Goal: Information Seeking & Learning: Find specific fact

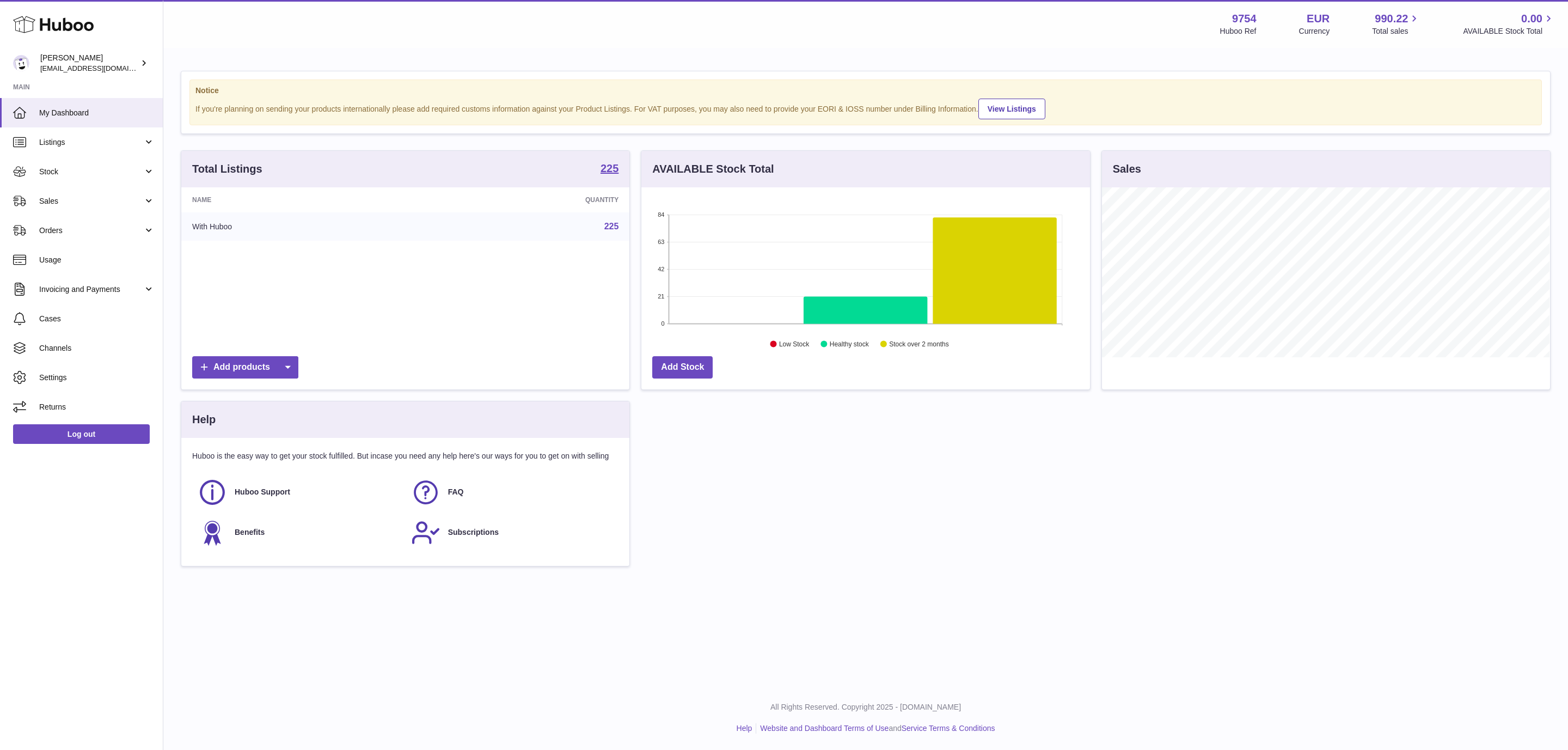
scroll to position [170, 447]
click at [123, 214] on link "Sales" at bounding box center [81, 201] width 163 height 30
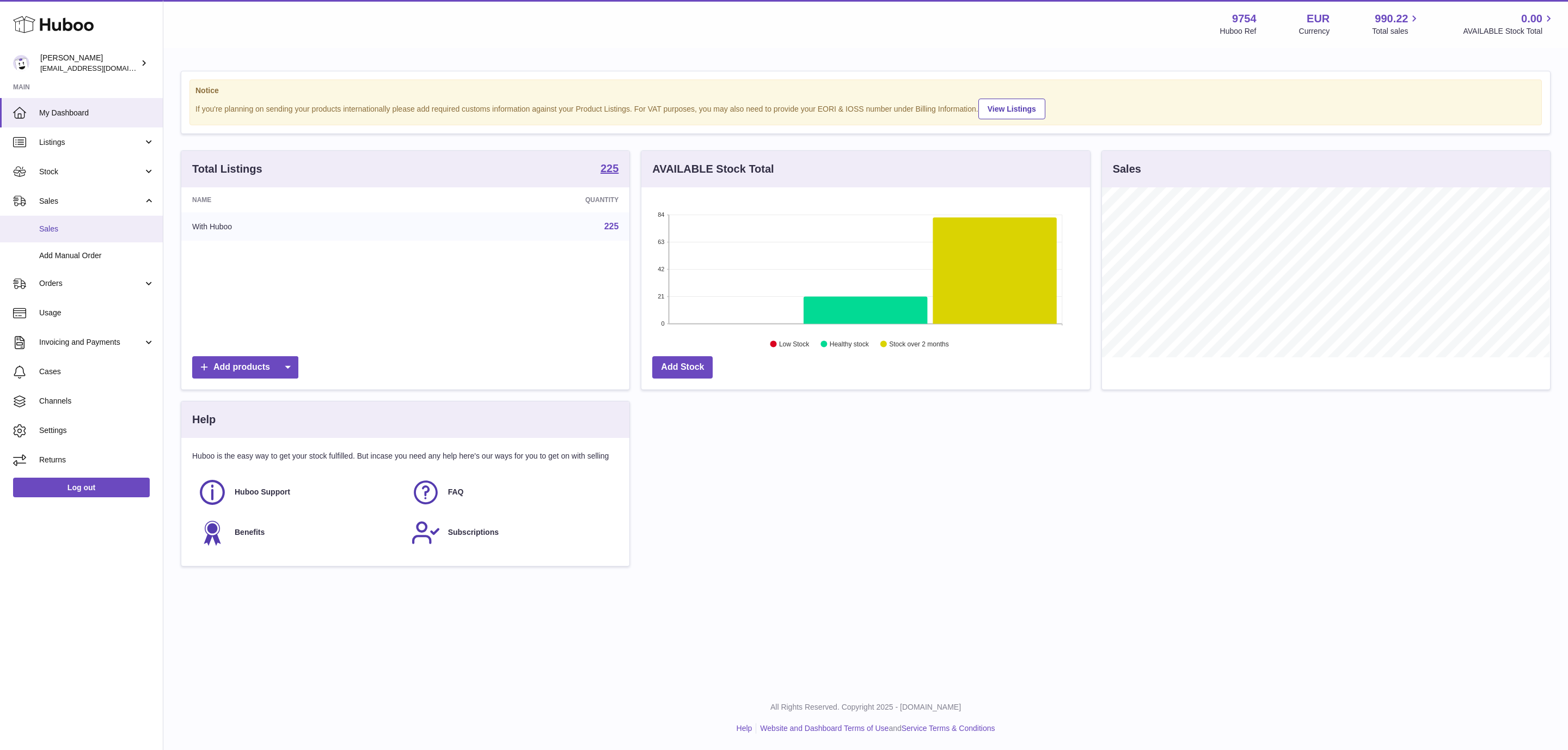
click at [100, 227] on span "Sales" at bounding box center [96, 229] width 115 height 11
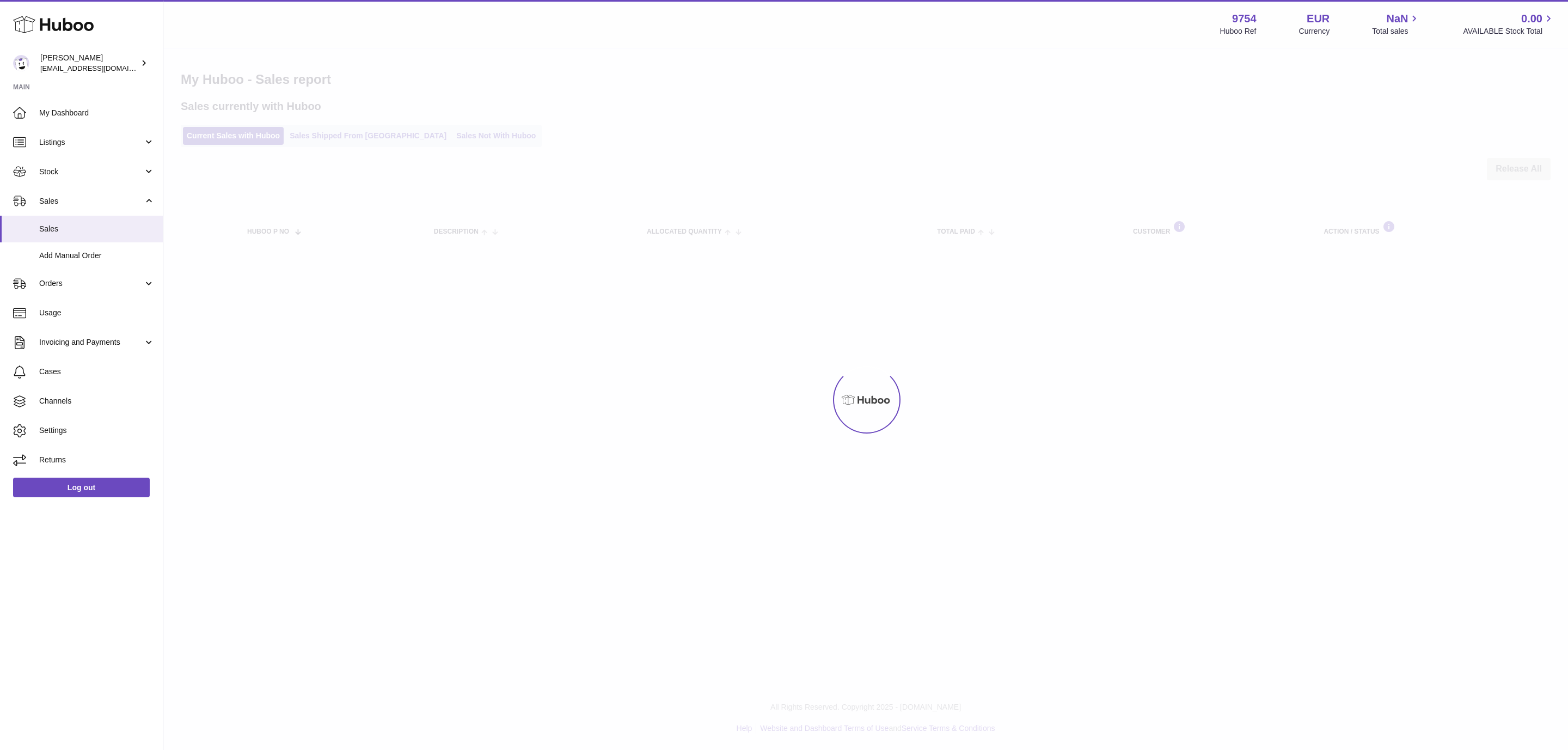
click at [362, 135] on div at bounding box center [866, 399] width 1405 height 701
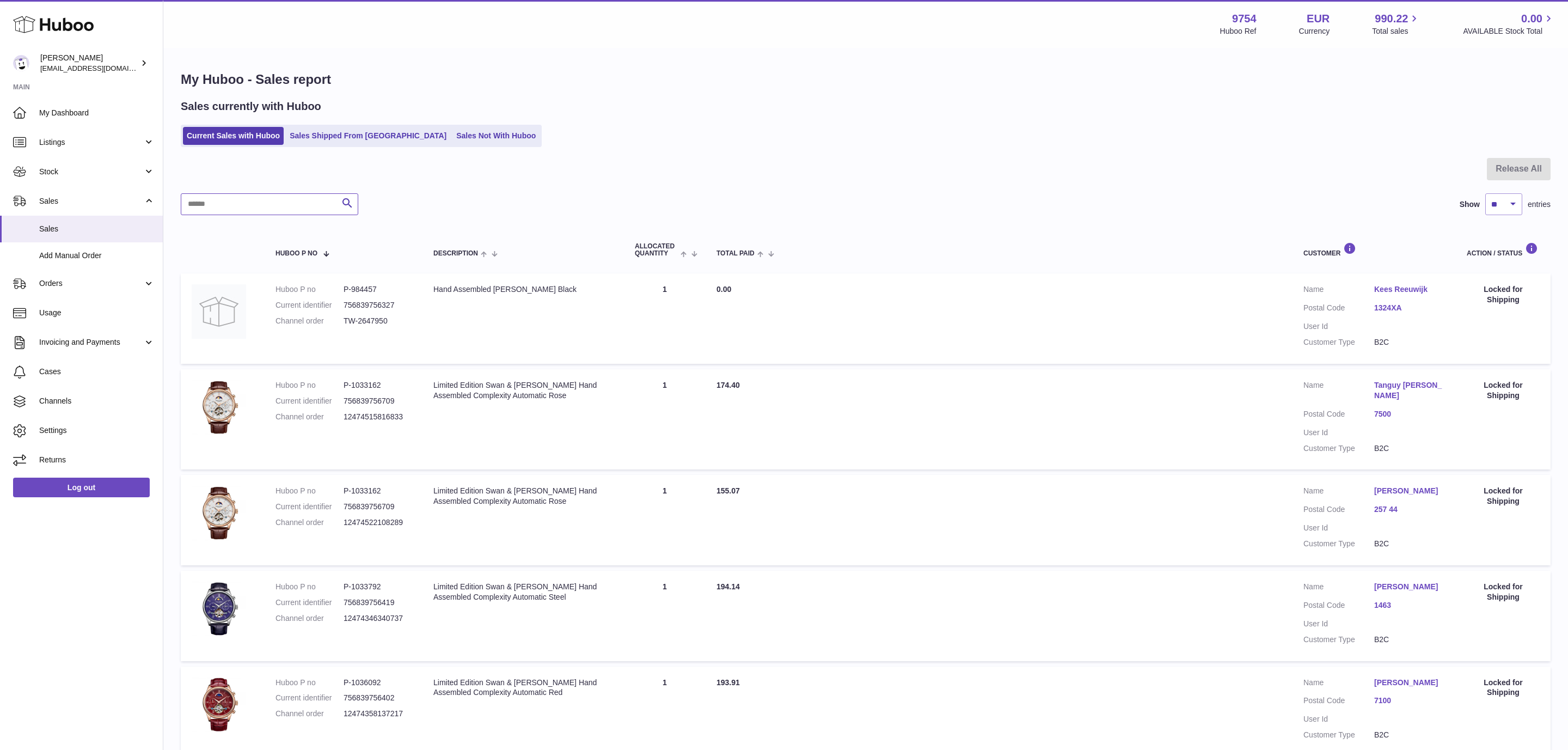
click at [297, 211] on input "text" at bounding box center [269, 204] width 178 height 22
paste input "*****"
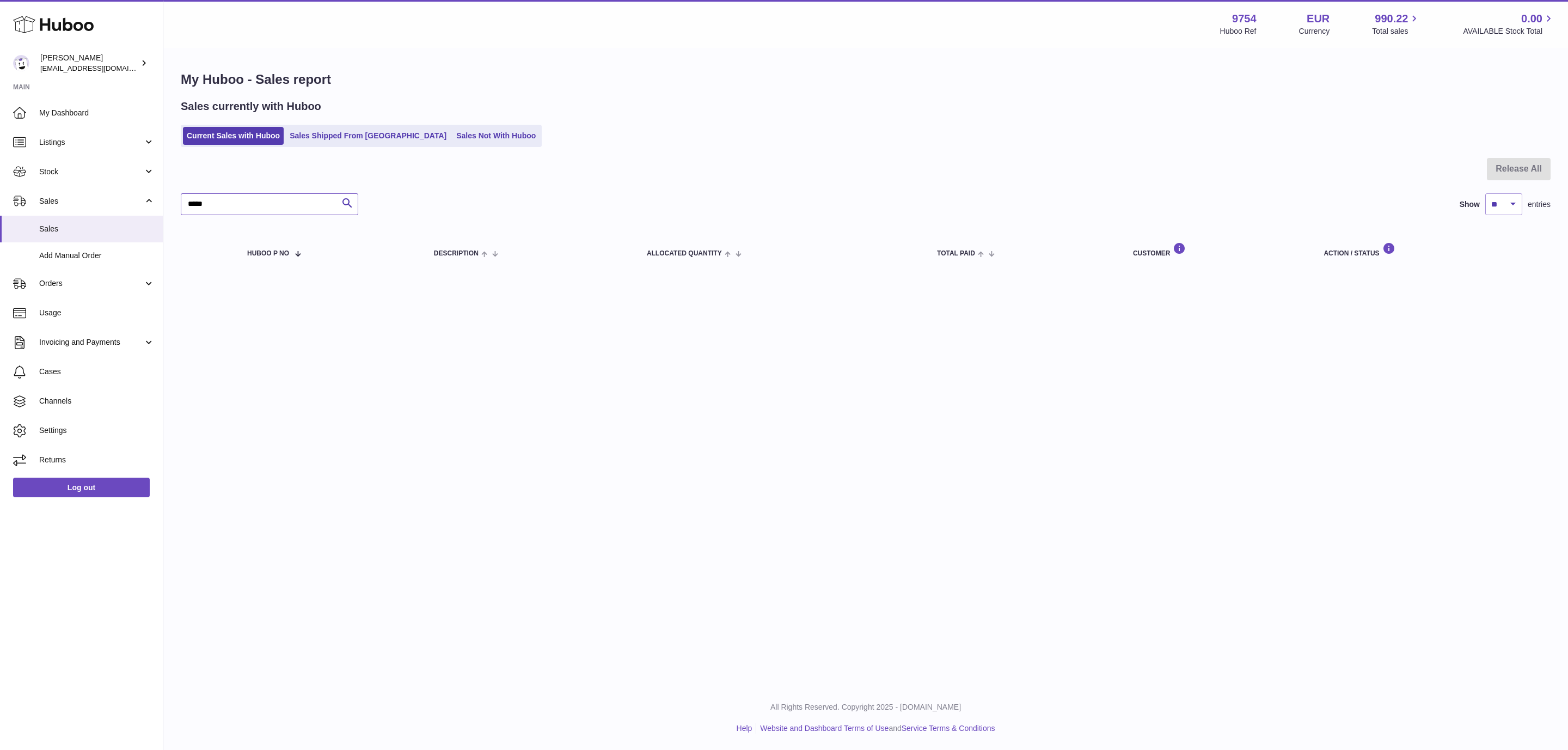
type input "*****"
click at [359, 147] on ul "Current Sales with Huboo Sales Shipped From Huboo Sales Not With Huboo" at bounding box center [361, 136] width 361 height 22
click at [353, 137] on link "Sales Shipped From [GEOGRAPHIC_DATA]" at bounding box center [368, 135] width 164 height 18
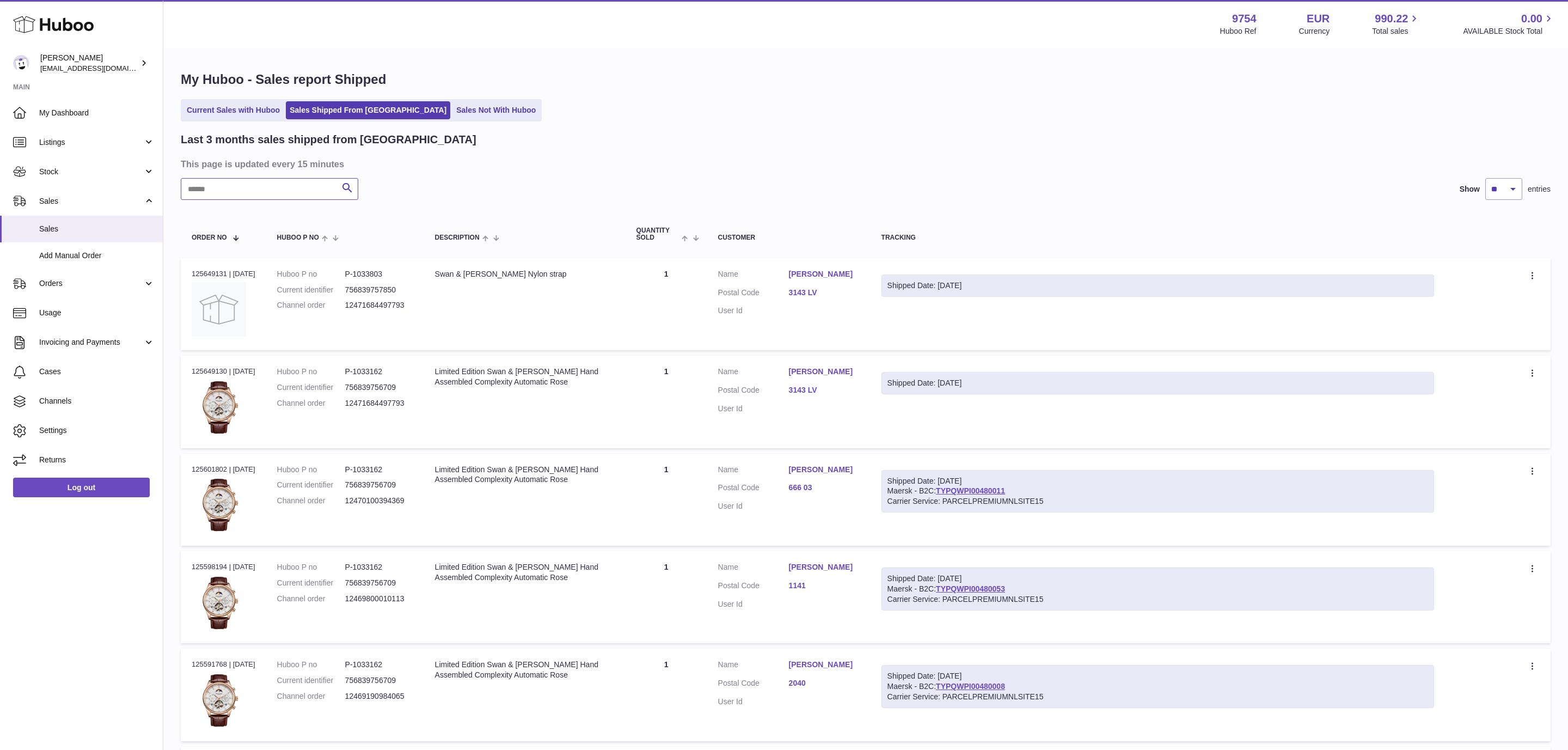
click at [275, 188] on input "text" at bounding box center [269, 189] width 178 height 22
paste input "*****"
type input "*****"
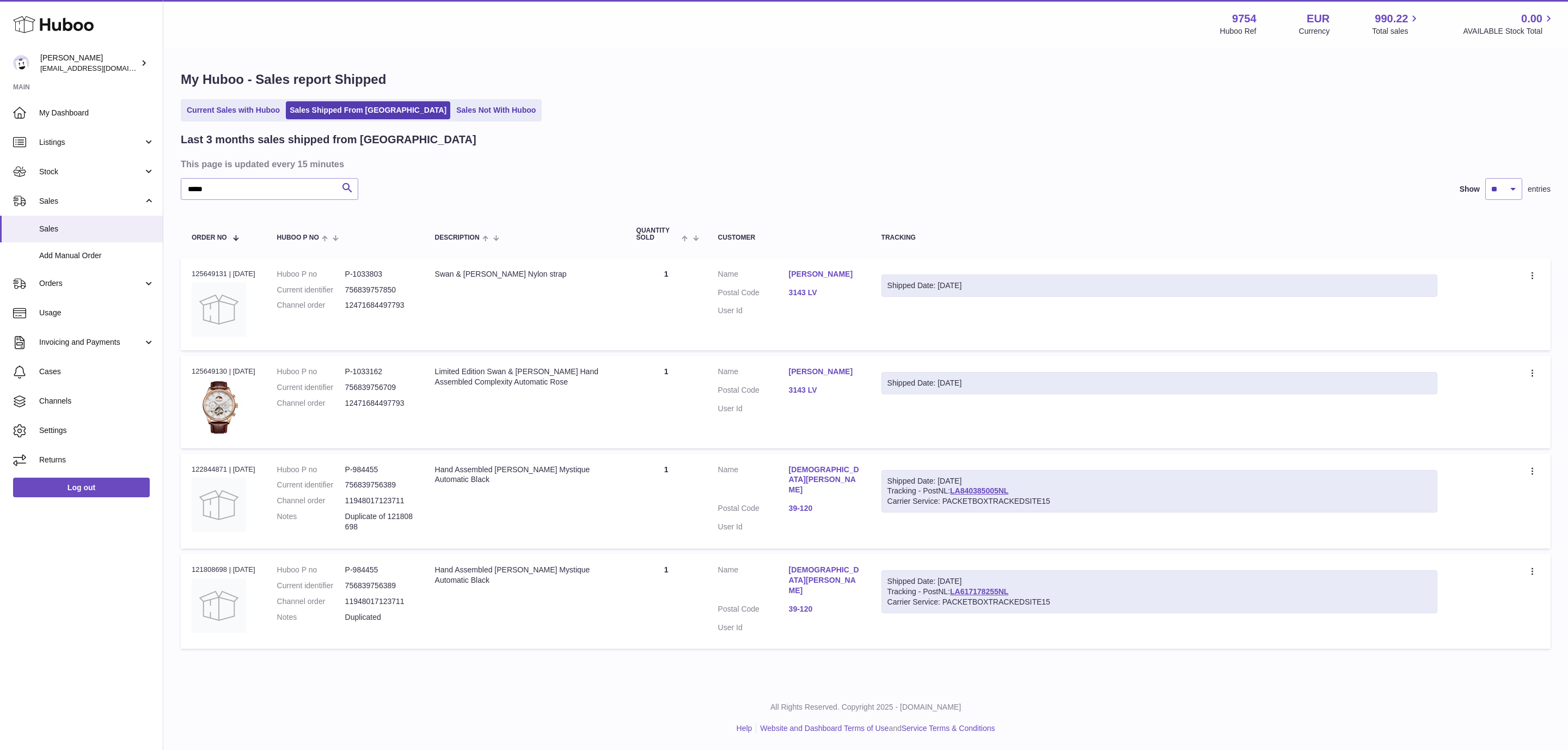
click at [932, 285] on div "Shipped Date: [DATE]" at bounding box center [1160, 286] width 544 height 11
drag, startPoint x: 769, startPoint y: 279, endPoint x: 851, endPoint y: 278, distance: 82.0
click at [851, 278] on dl "Customer Name Hasan Sahan Postal Code 3143 LV User Id" at bounding box center [789, 296] width 142 height 53
copy dl "[PERSON_NAME]"
click at [123, 278] on link "Orders" at bounding box center [81, 284] width 163 height 30
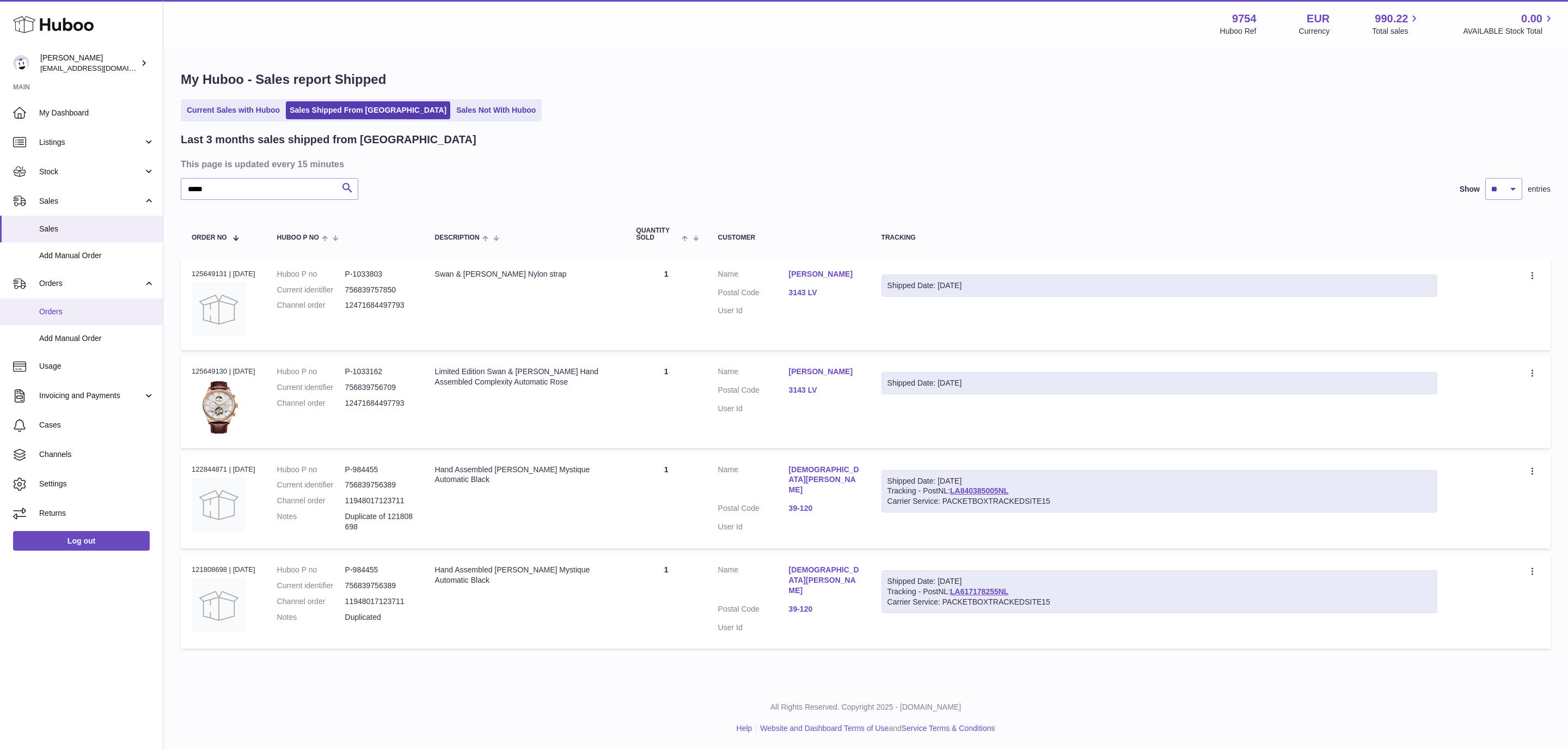
click at [88, 305] on link "Orders" at bounding box center [81, 312] width 163 height 26
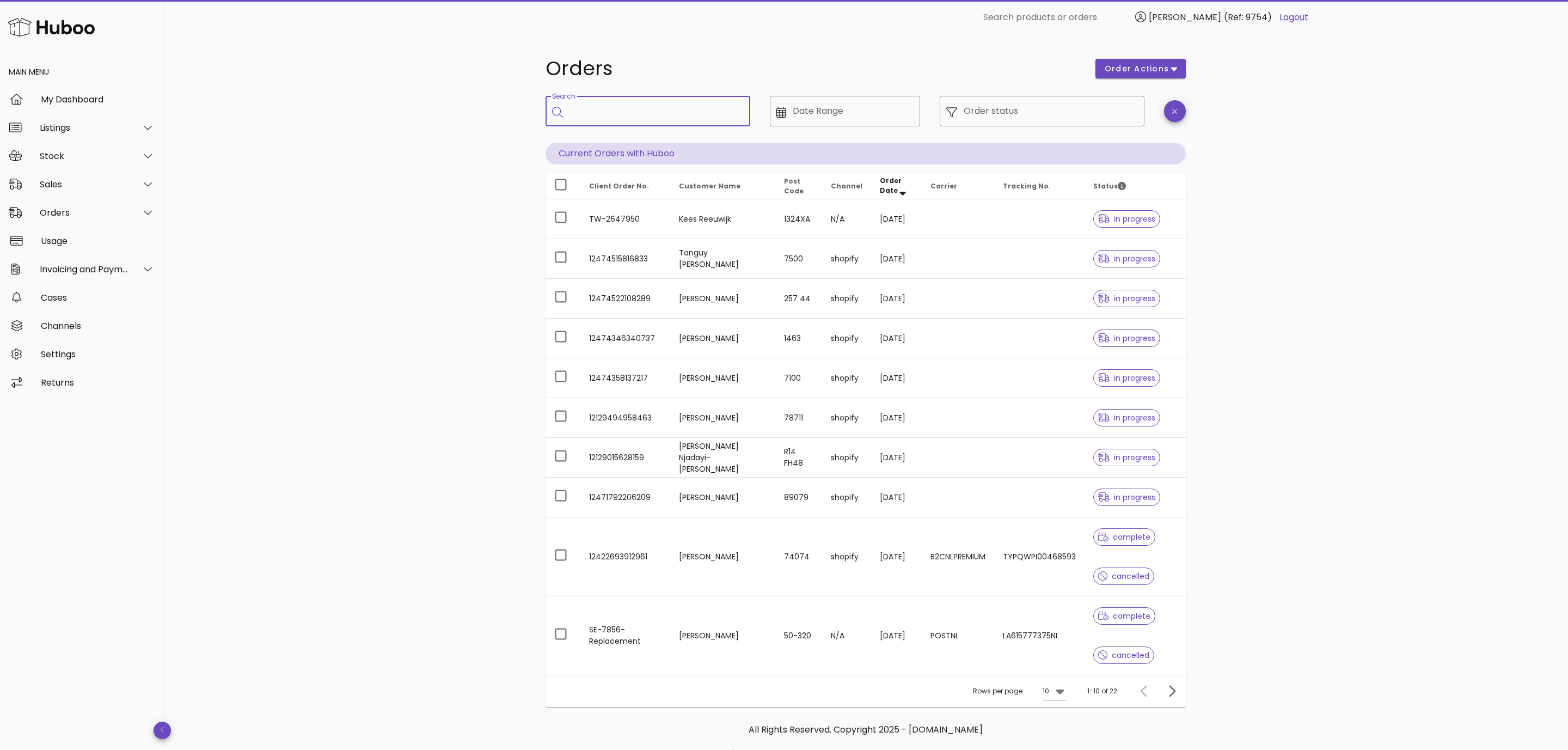
click at [684, 108] on input "Search" at bounding box center [655, 111] width 172 height 17
paste input "**********"
type input "**********"
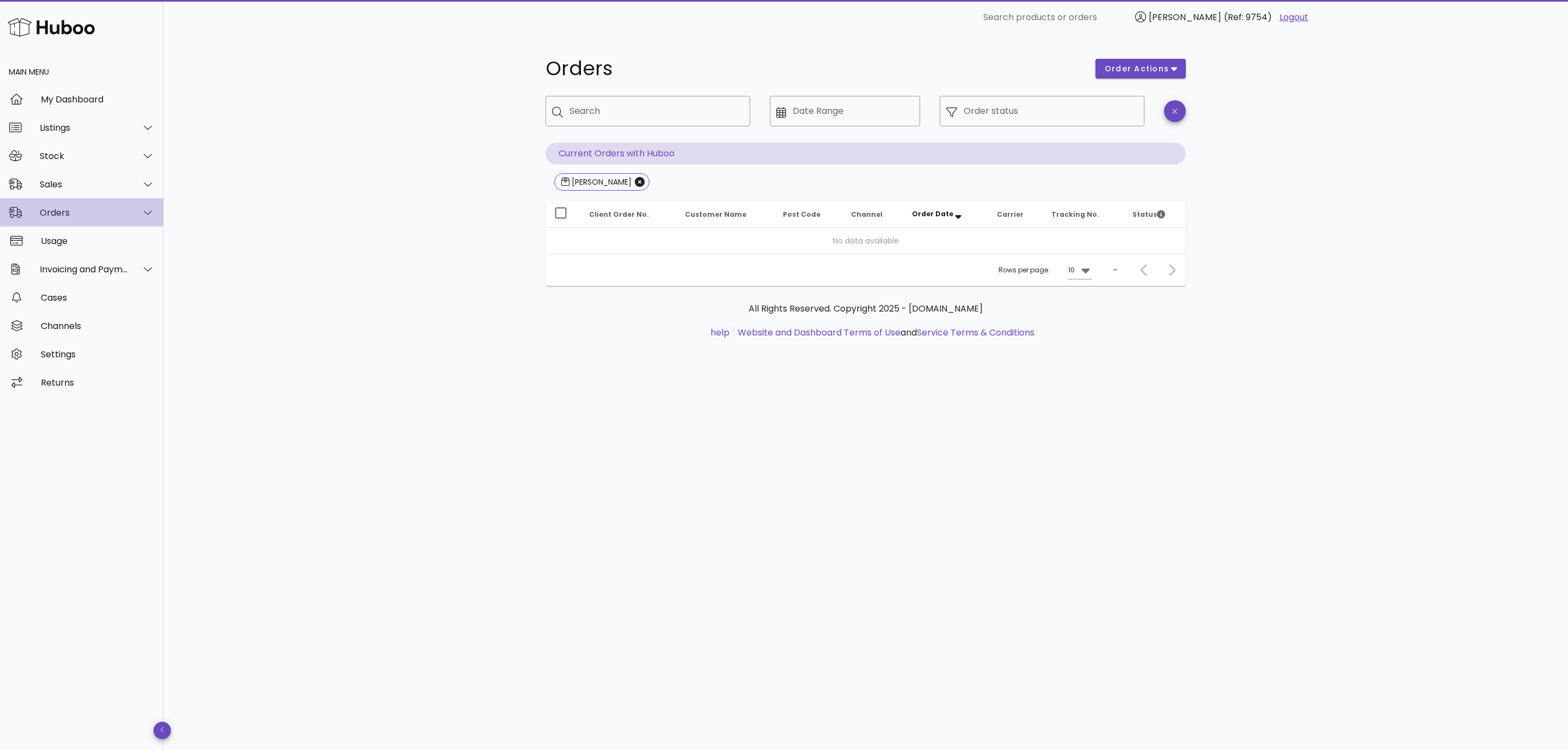
click at [67, 207] on div "Orders" at bounding box center [84, 213] width 89 height 11
click at [72, 240] on div "Orders" at bounding box center [96, 240] width 115 height 11
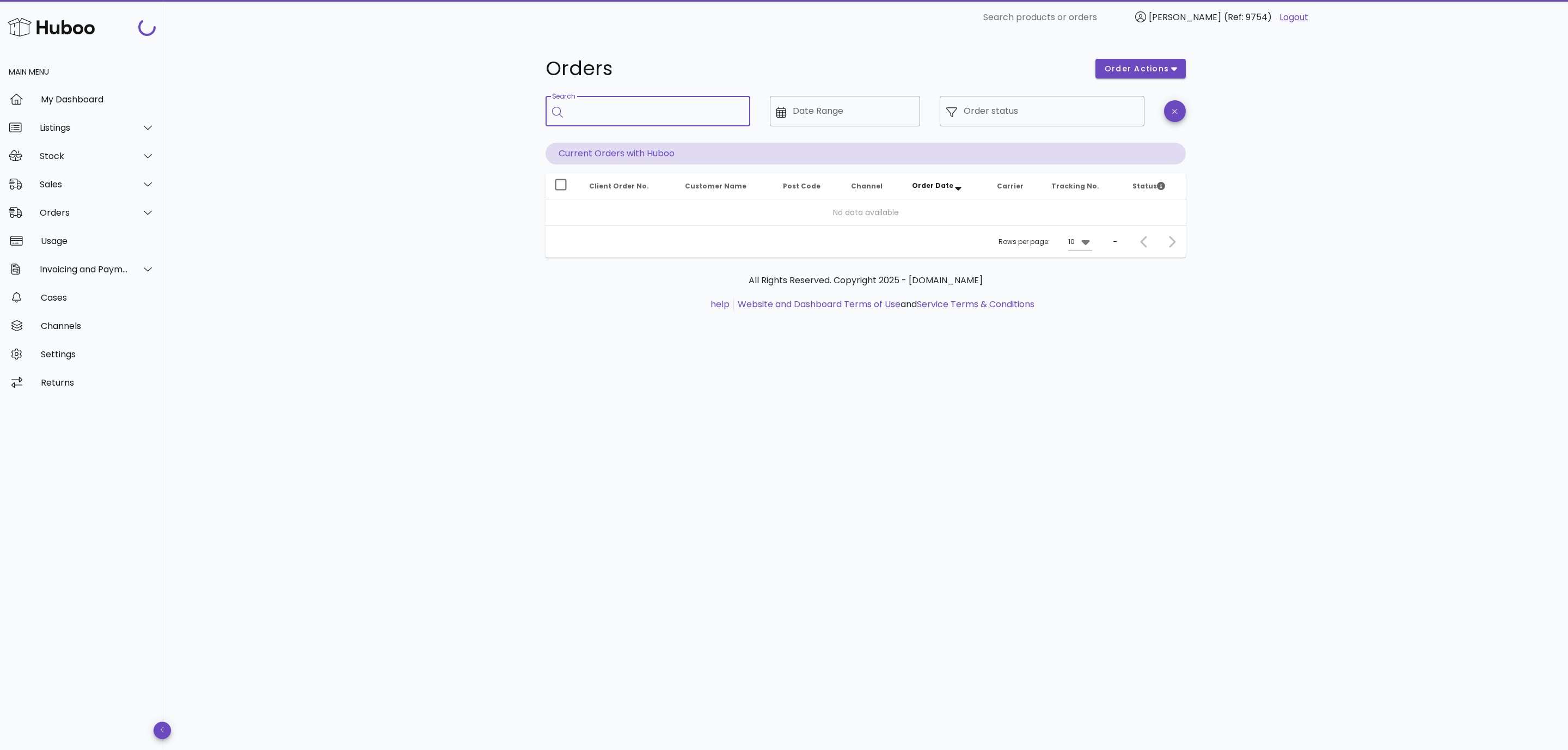
click at [625, 118] on input "Search" at bounding box center [655, 111] width 172 height 17
paste input "*********"
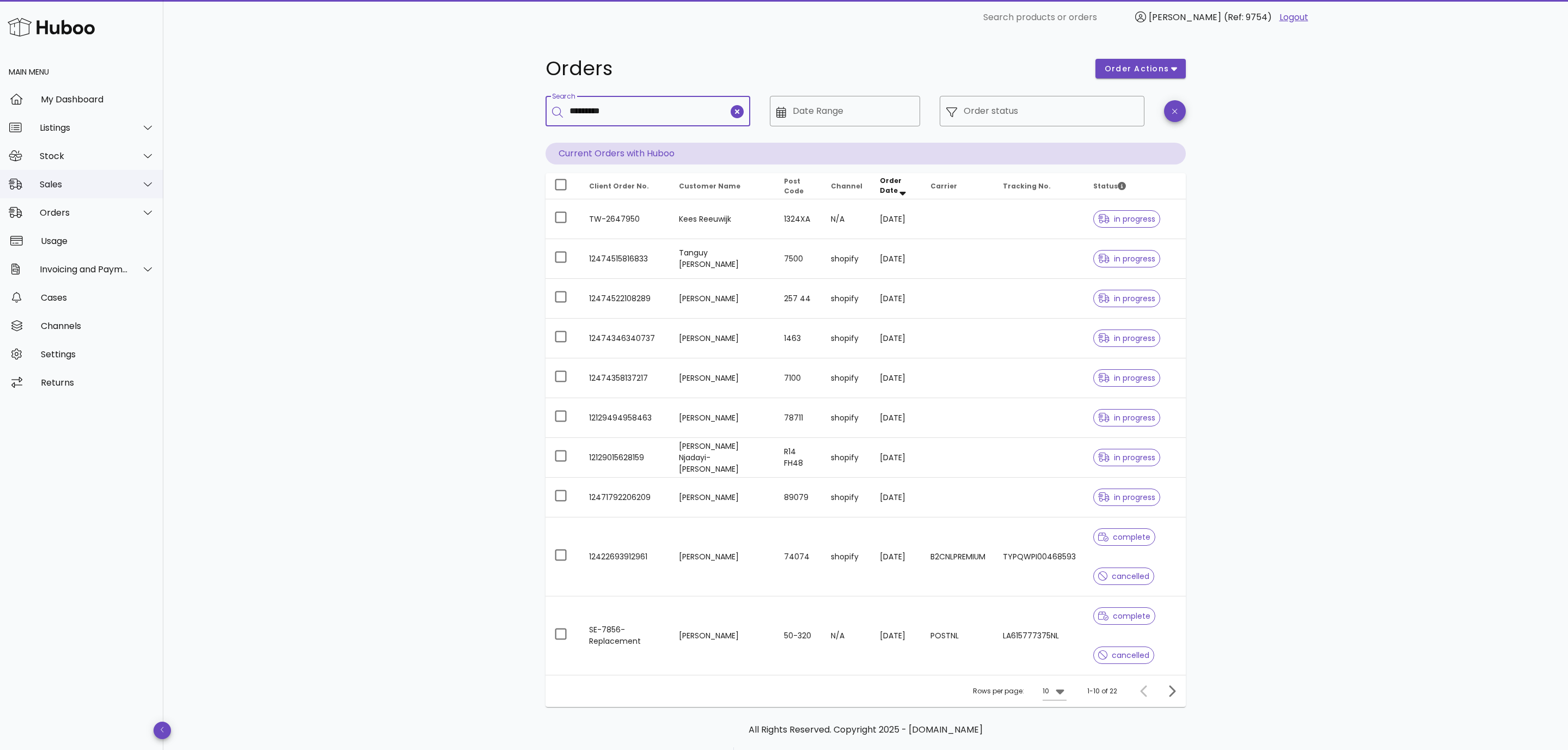
type input "*********"
click at [96, 186] on div "Sales" at bounding box center [84, 184] width 89 height 11
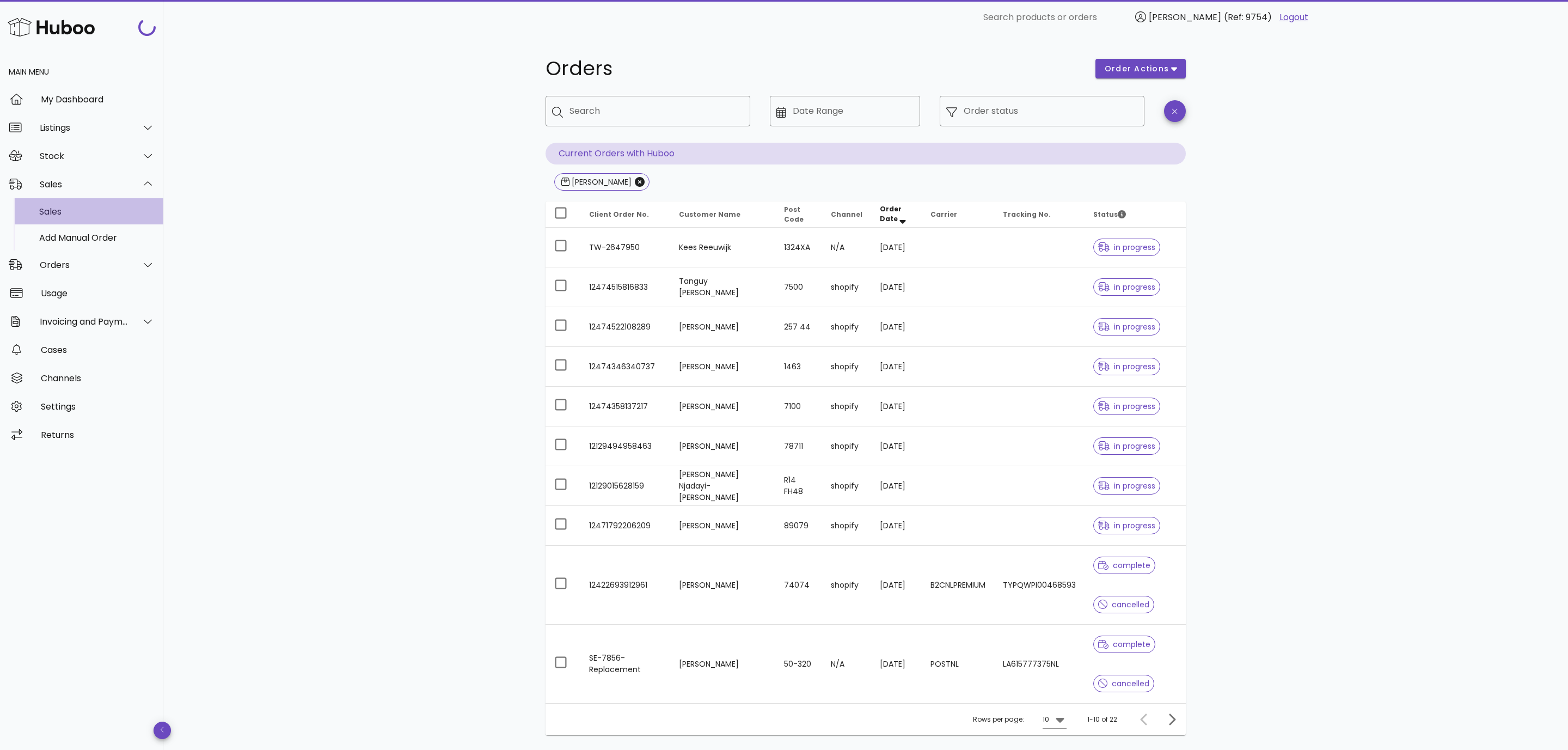
click at [81, 209] on div "Sales" at bounding box center [96, 212] width 115 height 11
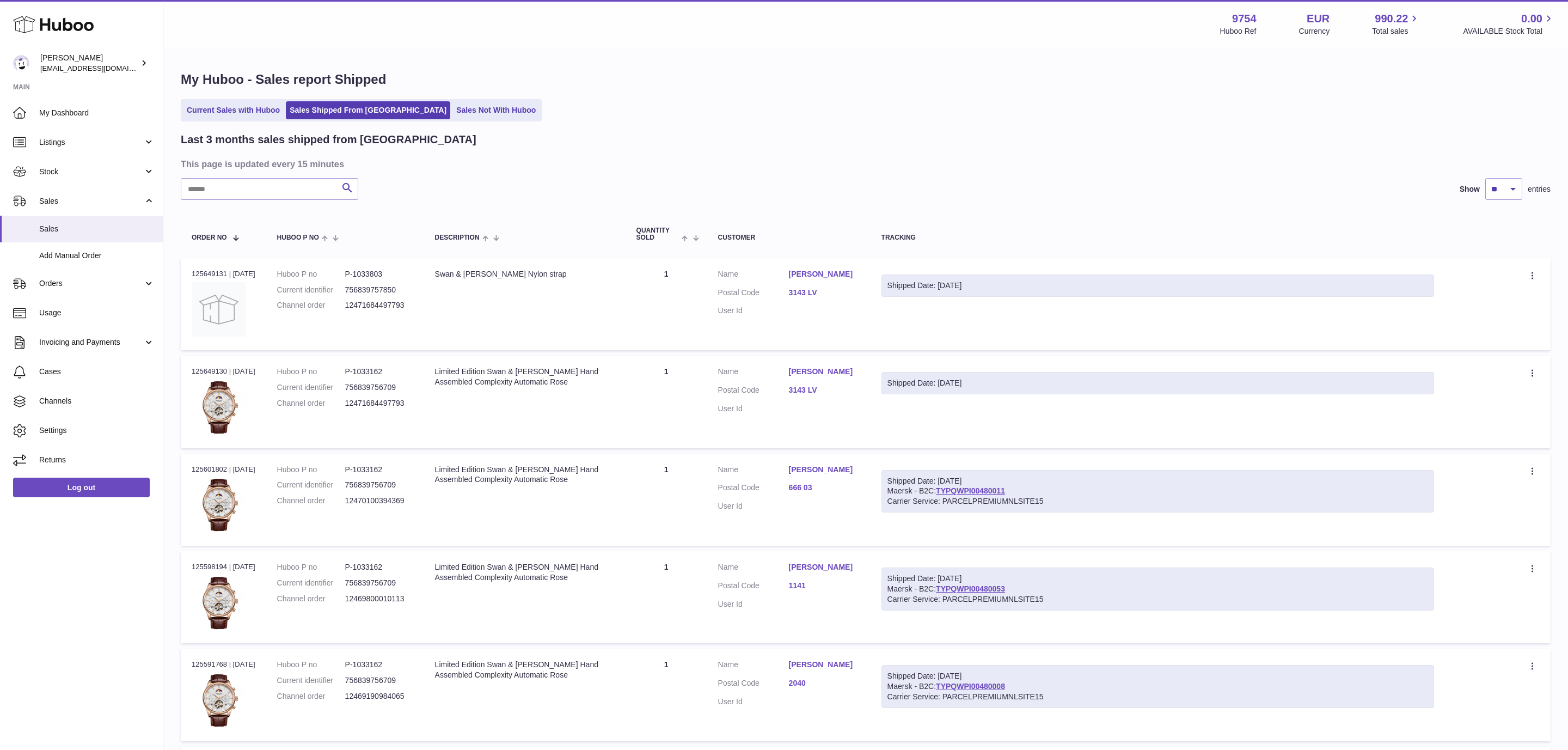
drag, startPoint x: 310, startPoint y: 201, endPoint x: 290, endPoint y: 189, distance: 23.3
click at [309, 201] on div "Last 3 months sales shipped from [GEOGRAPHIC_DATA] This page is updated every 1…" at bounding box center [866, 694] width 1370 height 1123
click at [290, 189] on input "text" at bounding box center [269, 189] width 178 height 22
paste input "*********"
type input "*********"
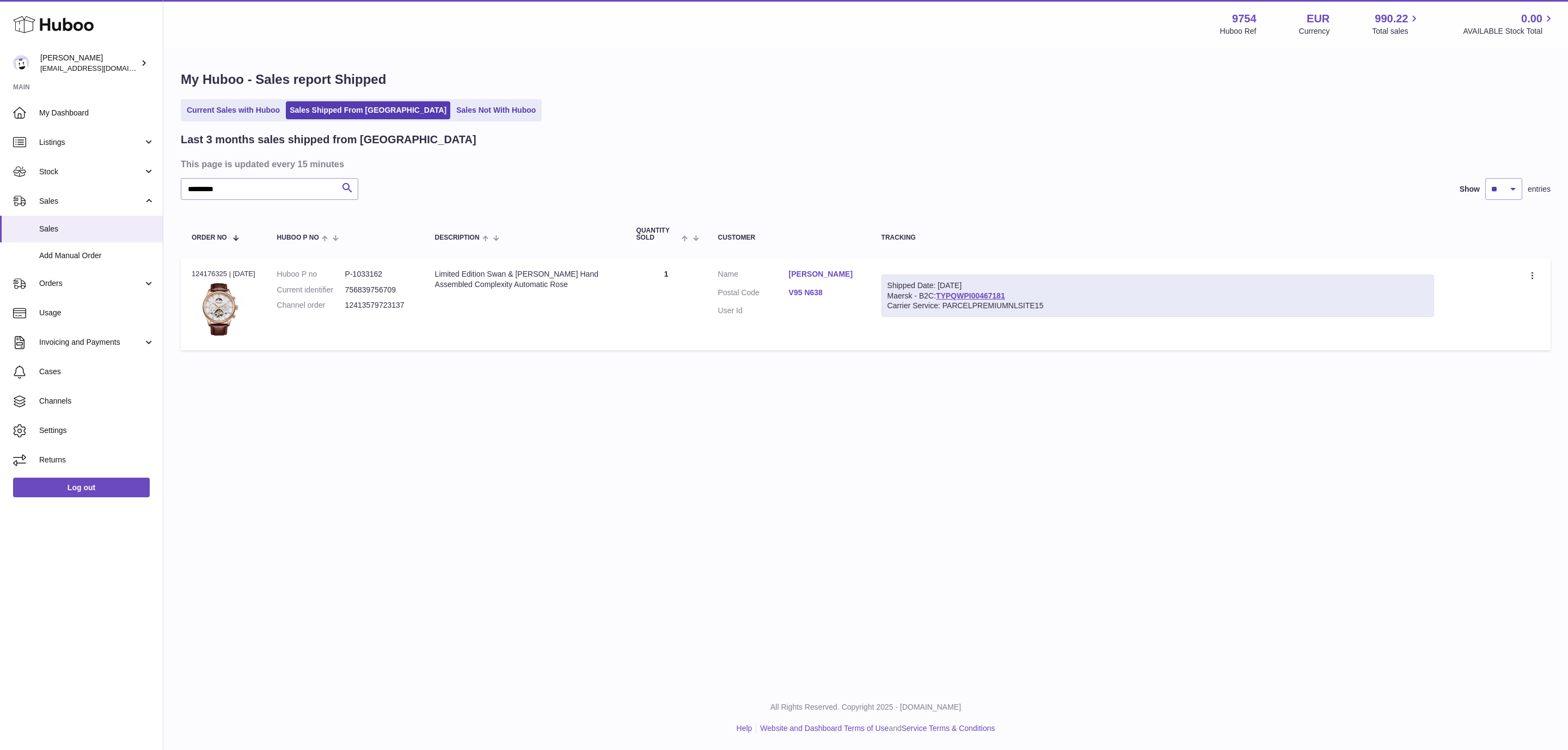
click at [834, 276] on link "[PERSON_NAME]" at bounding box center [824, 275] width 71 height 11
drag, startPoint x: 552, startPoint y: 368, endPoint x: 540, endPoint y: 288, distance: 80.9
click at [550, 349] on div at bounding box center [784, 375] width 1568 height 750
drag, startPoint x: 540, startPoint y: 288, endPoint x: 438, endPoint y: 269, distance: 103.8
click at [438, 269] on td "Description Limited Edition Swan & [PERSON_NAME] Hand Assembled Complexity Auto…" at bounding box center [525, 304] width 201 height 92
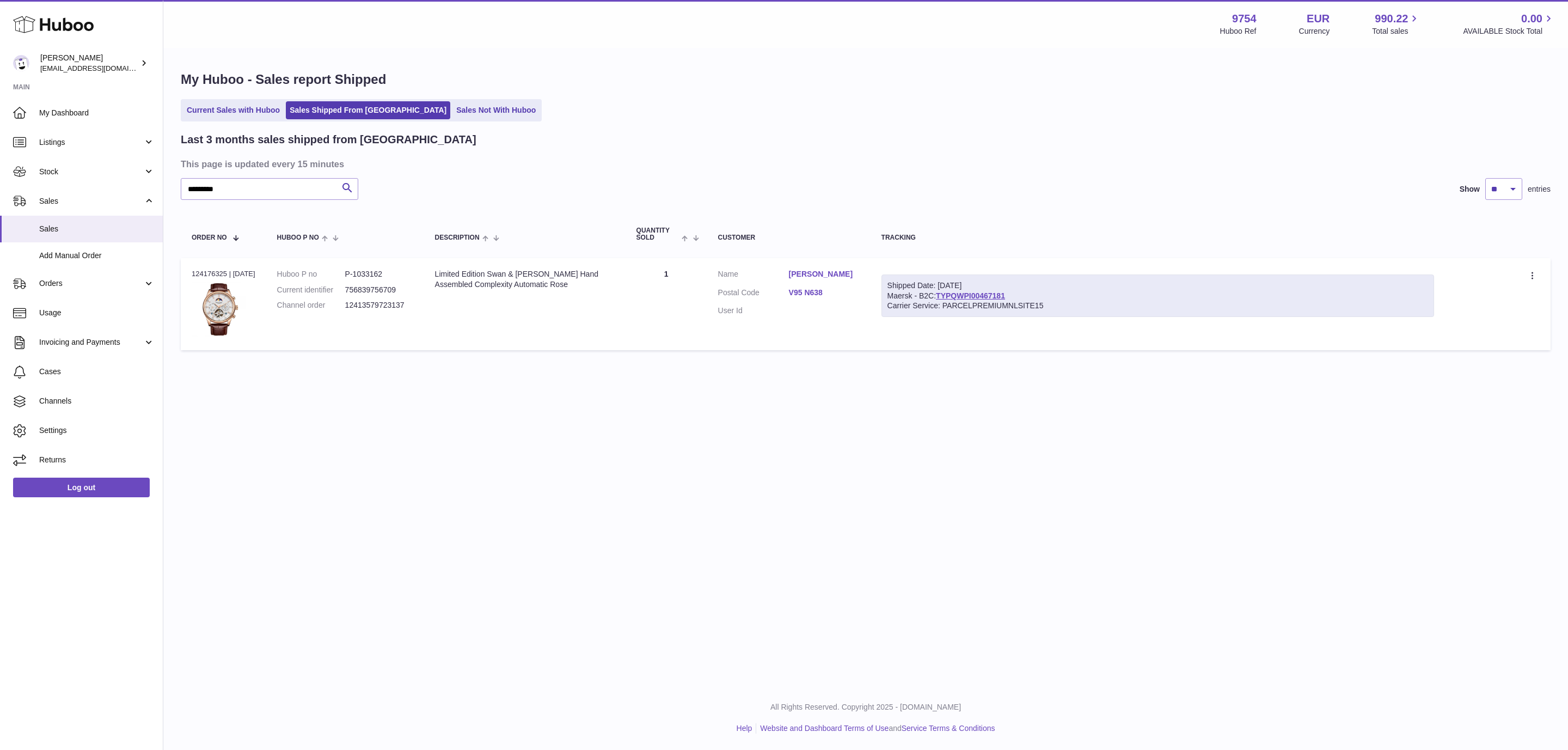
copy div "Limited Edition Swan & [PERSON_NAME] Hand Assembled Complexity Automatic Rose"
click at [828, 276] on link "[PERSON_NAME]" at bounding box center [824, 275] width 71 height 11
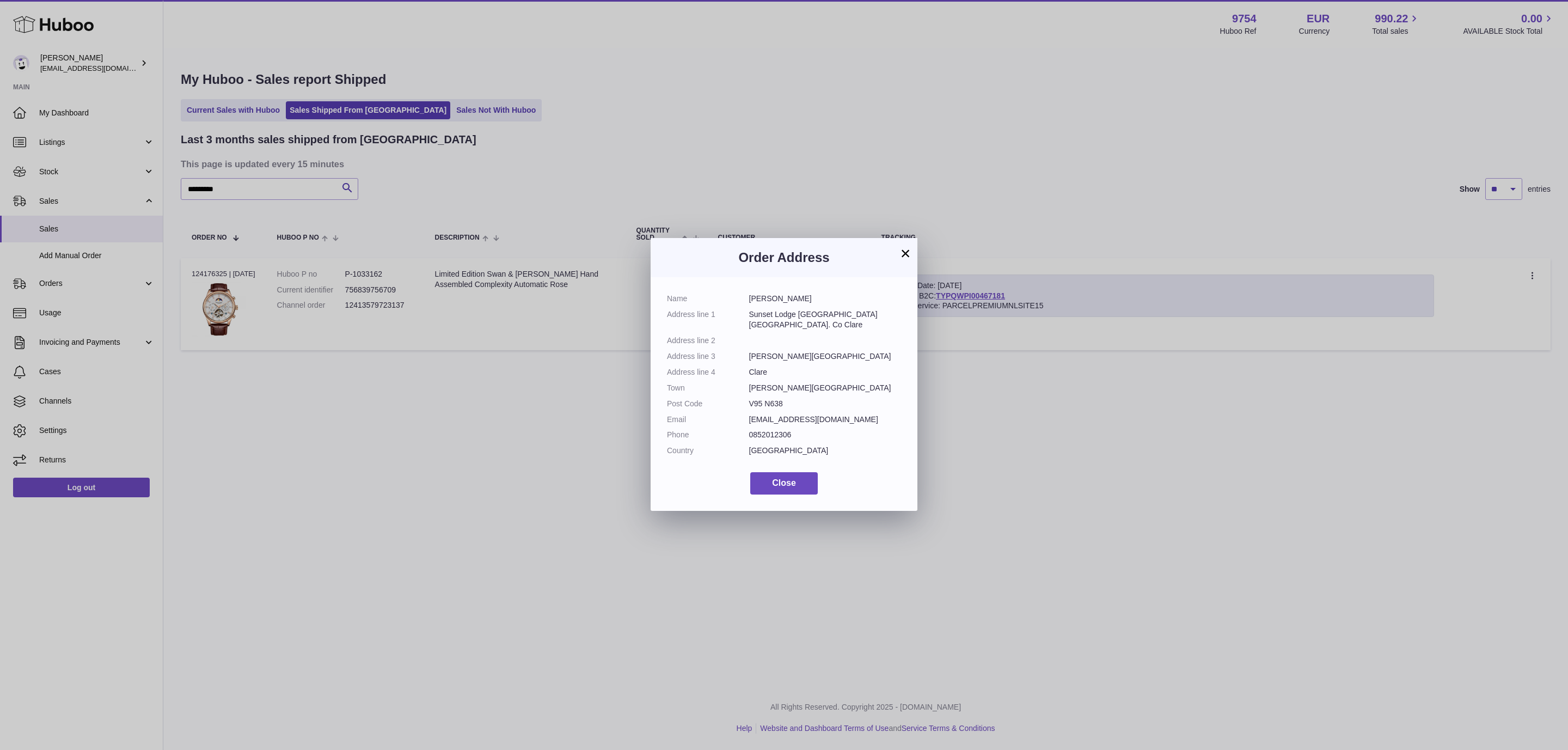
drag, startPoint x: 811, startPoint y: 300, endPoint x: 749, endPoint y: 302, distance: 62.0
click at [749, 302] on dd "Sergii Kovalenko" at bounding box center [825, 299] width 152 height 11
copy dd "Sergii Kovalenko"
drag, startPoint x: 793, startPoint y: 359, endPoint x: 751, endPoint y: 356, distance: 42.1
click at [751, 356] on dd "Ennis, Clare" at bounding box center [825, 357] width 152 height 11
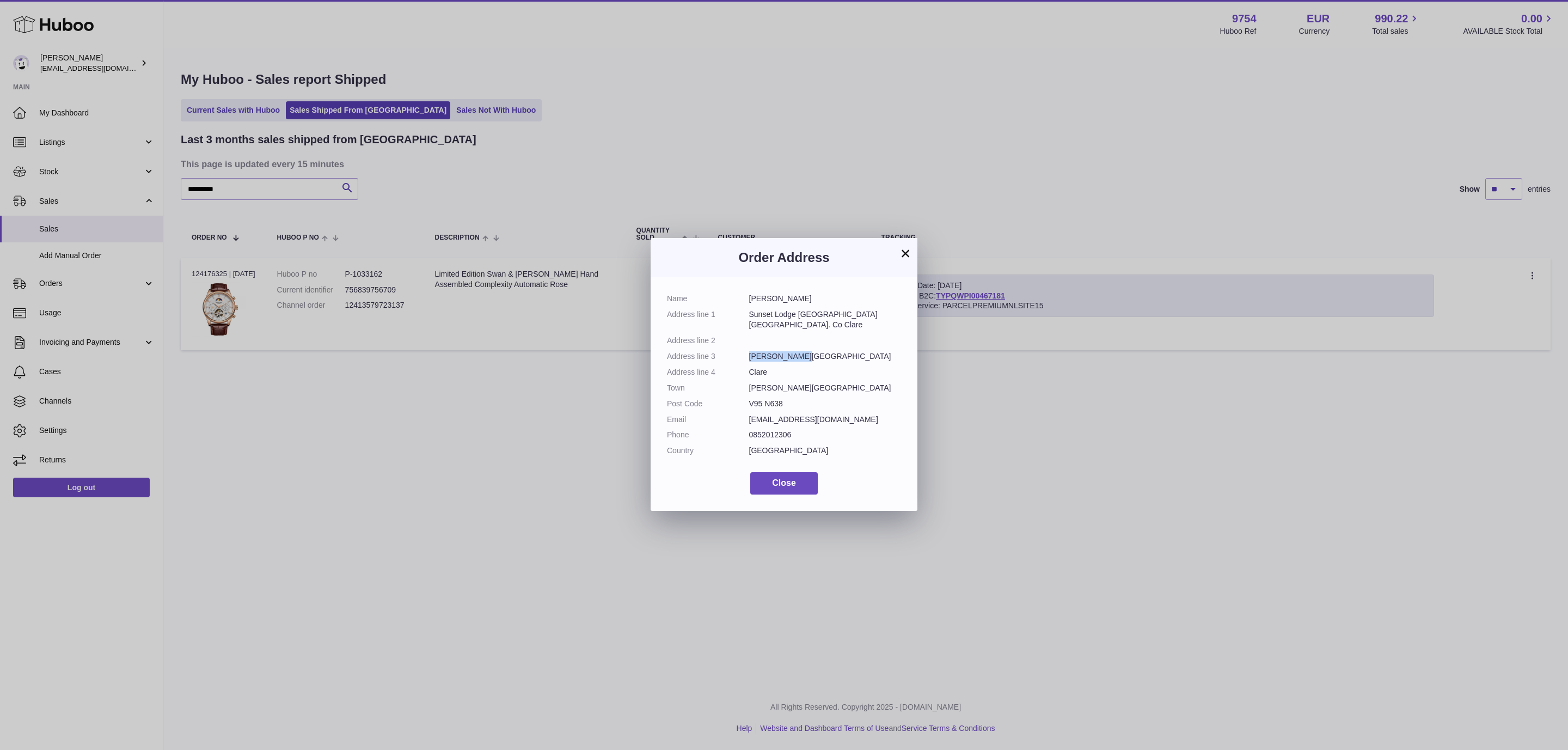
copy dd "Ennis, Clare"
drag, startPoint x: 787, startPoint y: 405, endPoint x: 749, endPoint y: 400, distance: 38.3
click at [749, 400] on dd "V95 N638" at bounding box center [825, 404] width 152 height 11
copy dd "V95 N638"
drag, startPoint x: 794, startPoint y: 389, endPoint x: 748, endPoint y: 382, distance: 46.5
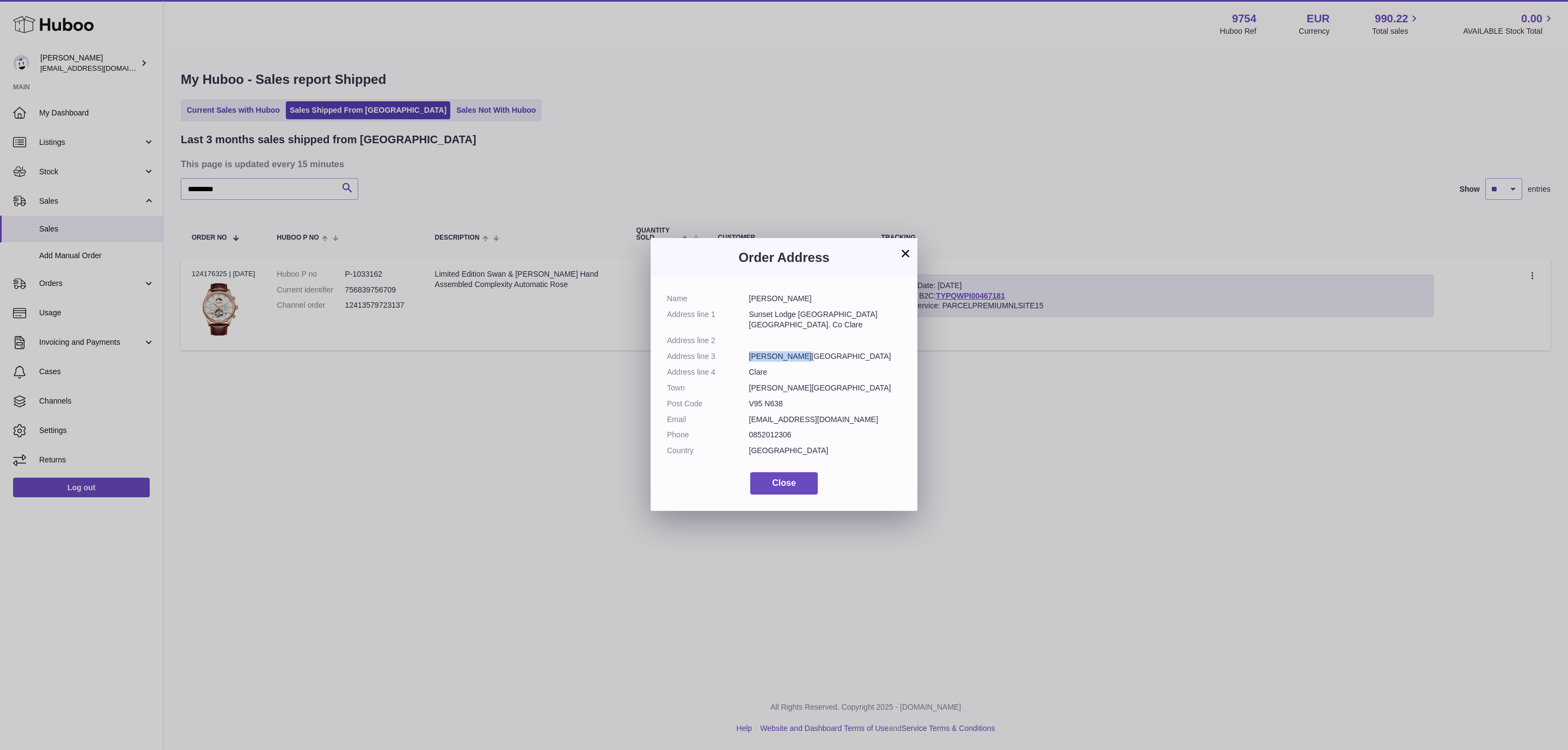
click at [748, 382] on dl "Name Sergii Kovalenko Address line 1 Sunset Lodge Clarecastle Clareabbey. Co Cl…" at bounding box center [784, 378] width 234 height 168
copy dl "Ennis, Clare"
drag, startPoint x: 810, startPoint y: 296, endPoint x: 745, endPoint y: 300, distance: 65.1
click at [745, 300] on dl "Name Sergii Kovalenko Address line 1 Sunset Lodge Clarecastle Clareabbey. Co Cl…" at bounding box center [784, 378] width 234 height 168
copy dl "Sergii Kovalenko"
